Goal: Transaction & Acquisition: Subscribe to service/newsletter

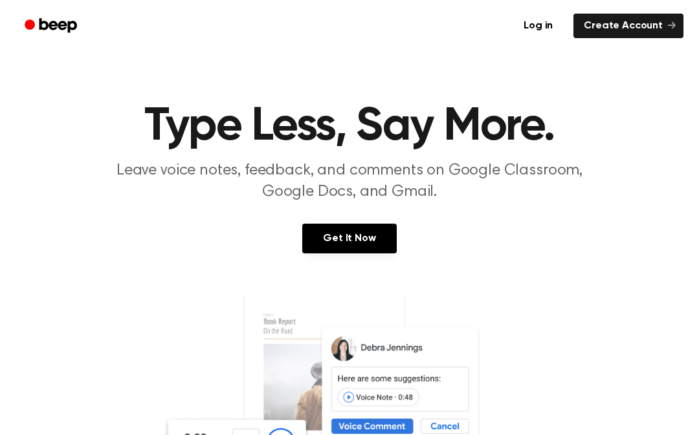
click at [347, 243] on link "Get It Now" at bounding box center [349, 239] width 94 height 30
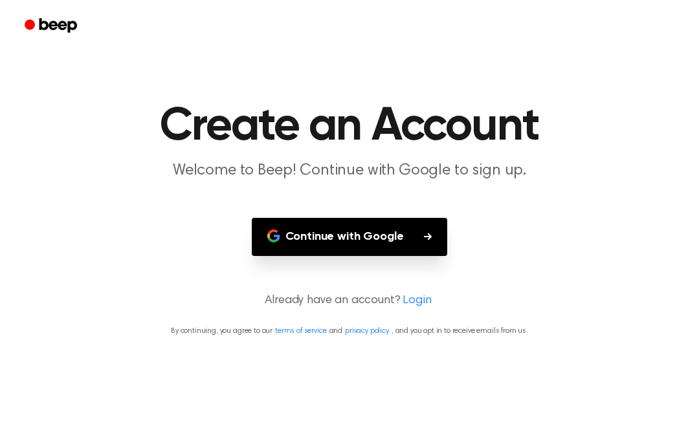
click at [417, 240] on button "Continue with Google" at bounding box center [350, 237] width 196 height 38
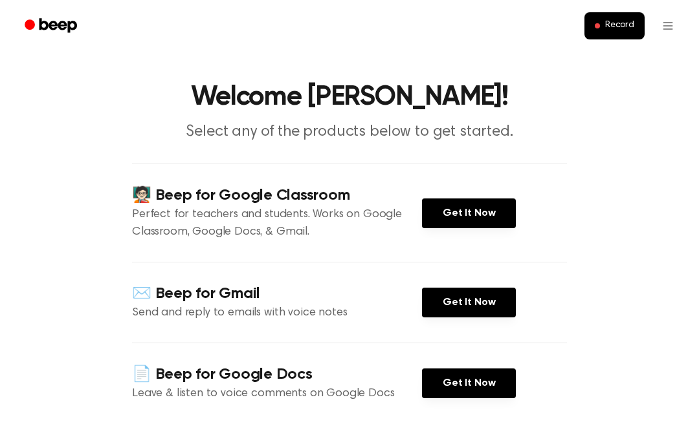
scroll to position [21, 0]
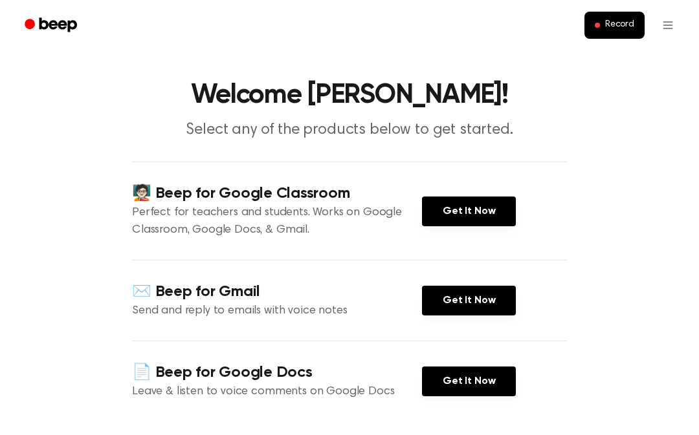
click at [485, 210] on link "Get It Now" at bounding box center [469, 212] width 94 height 30
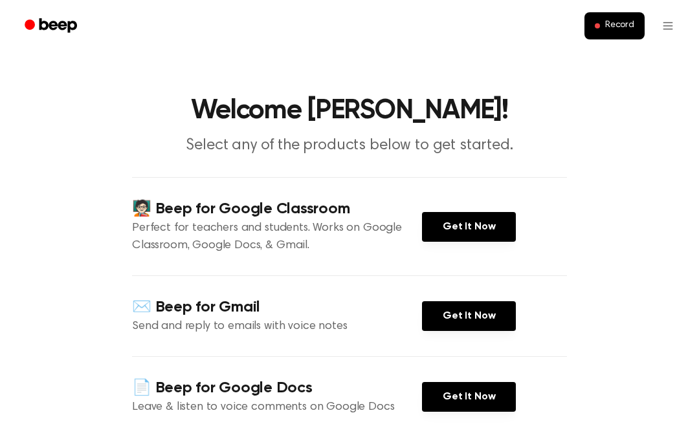
scroll to position [2, 0]
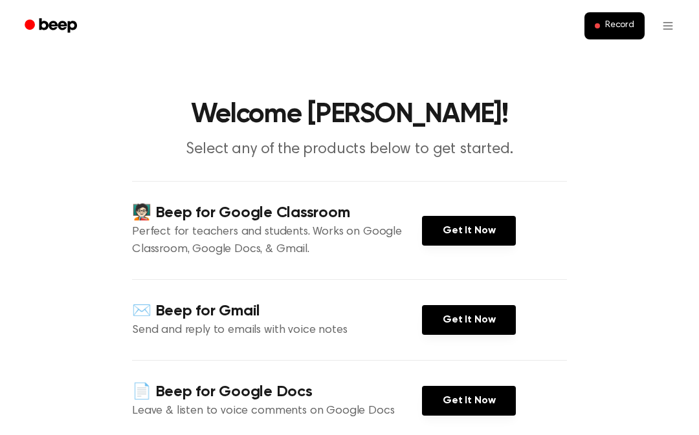
click at [607, 25] on span "Record" at bounding box center [619, 26] width 29 height 12
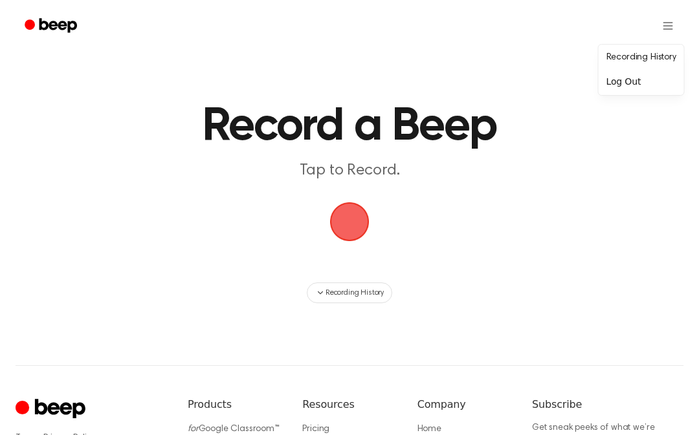
click at [655, 59] on link "Recording History" at bounding box center [641, 57] width 80 height 21
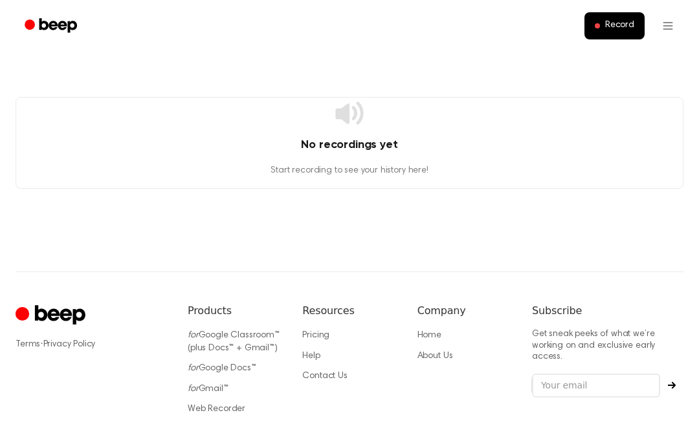
scroll to position [7, 0]
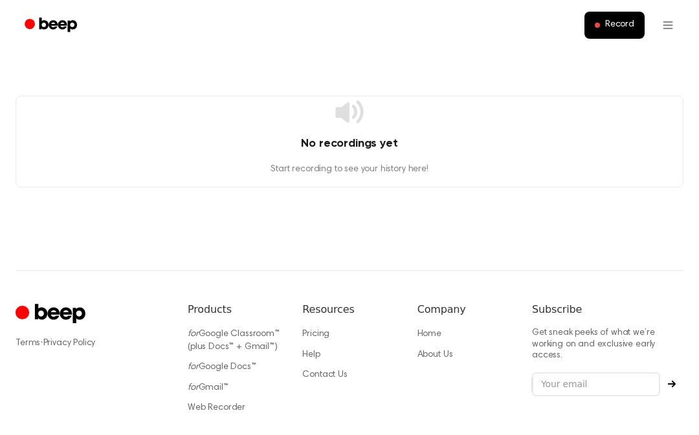
click at [615, 27] on span "Record" at bounding box center [619, 26] width 29 height 12
